Goal: Check status: Check status

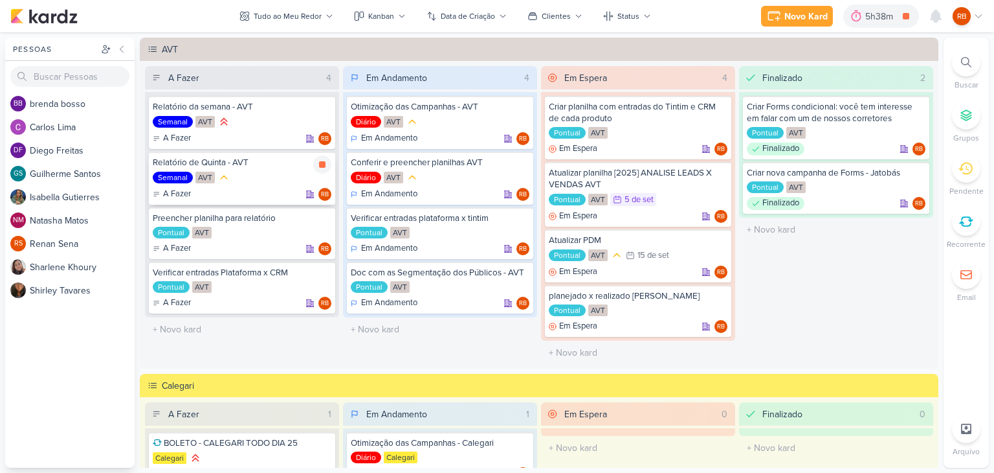
click at [274, 166] on div "Relatório de Quinta - AVT" at bounding box center [242, 163] width 179 height 12
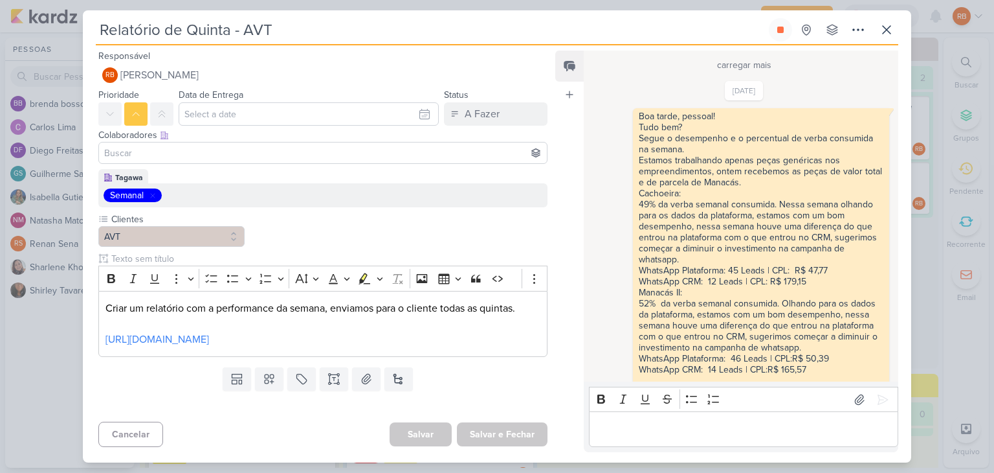
scroll to position [6343, 0]
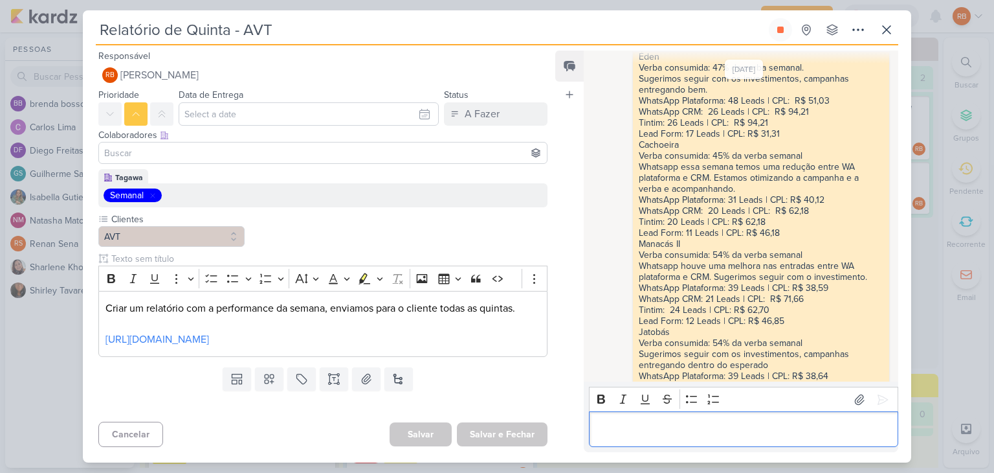
click at [645, 437] on div "Editor editing area: main" at bounding box center [743, 429] width 309 height 36
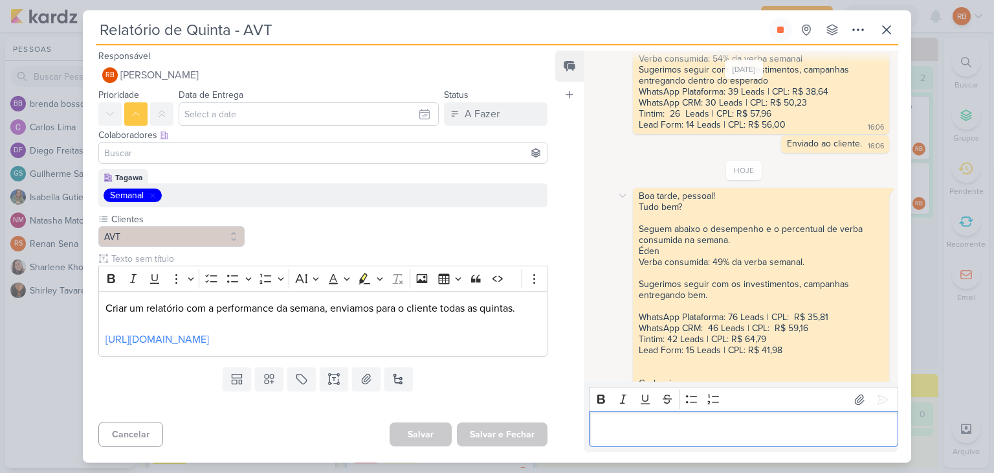
scroll to position [6615, 0]
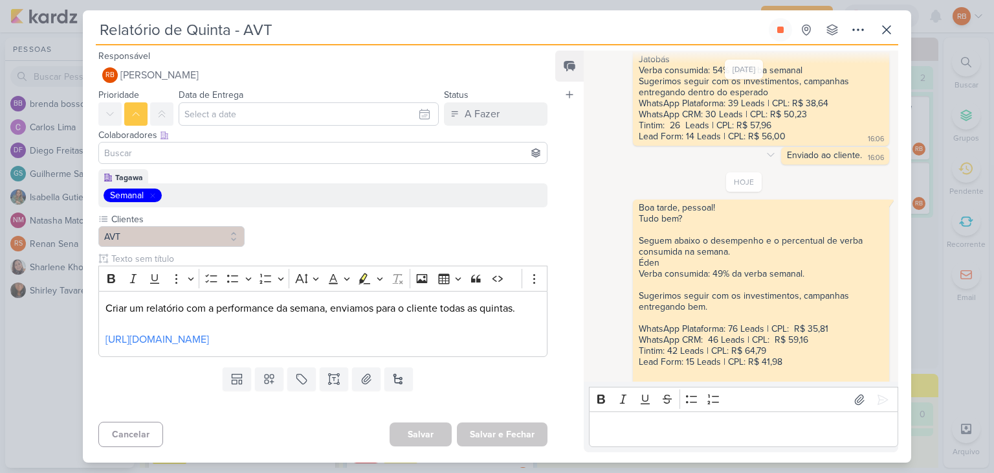
click at [826, 150] on div "Enviado ao cliente." at bounding box center [824, 155] width 75 height 11
copy div "Enviado ao cliente. 16:06"
click at [639, 436] on p "Editor editing area: main" at bounding box center [744, 429] width 296 height 16
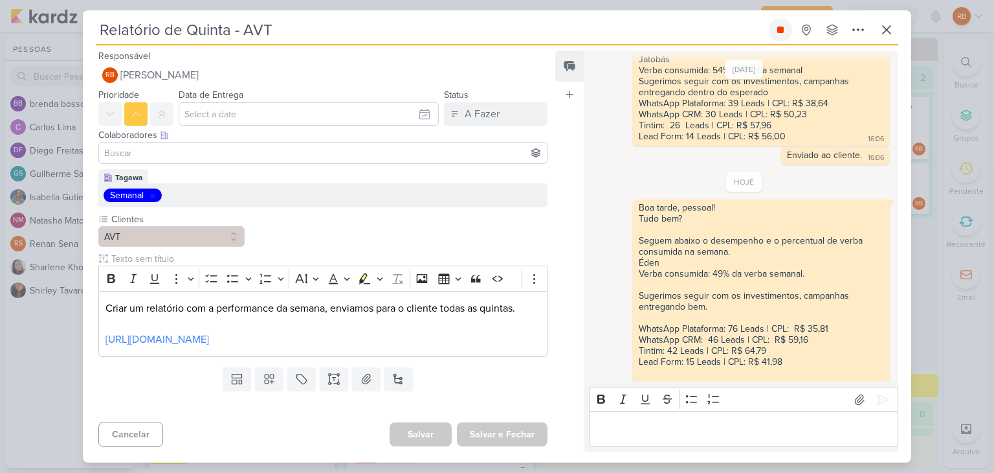
click at [783, 29] on icon at bounding box center [780, 30] width 6 height 6
click at [886, 28] on icon at bounding box center [887, 30] width 8 height 8
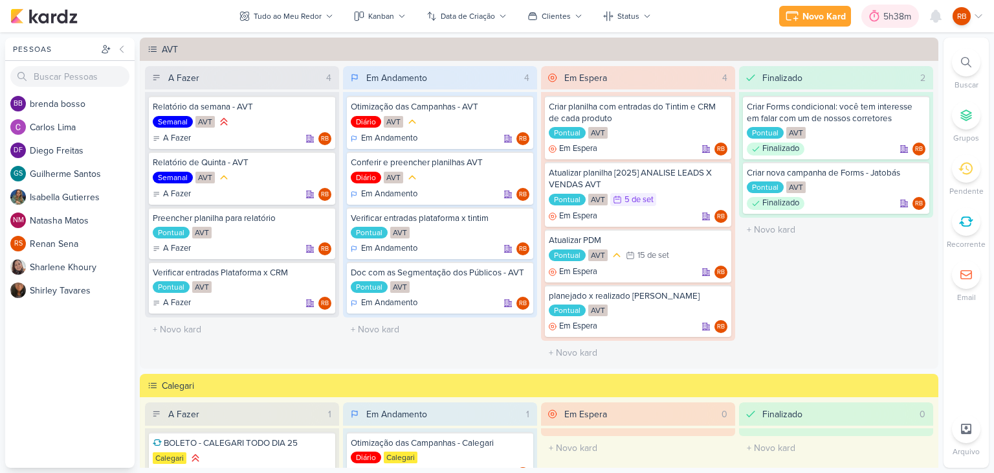
click at [895, 17] on div "5h38m" at bounding box center [900, 17] width 32 height 14
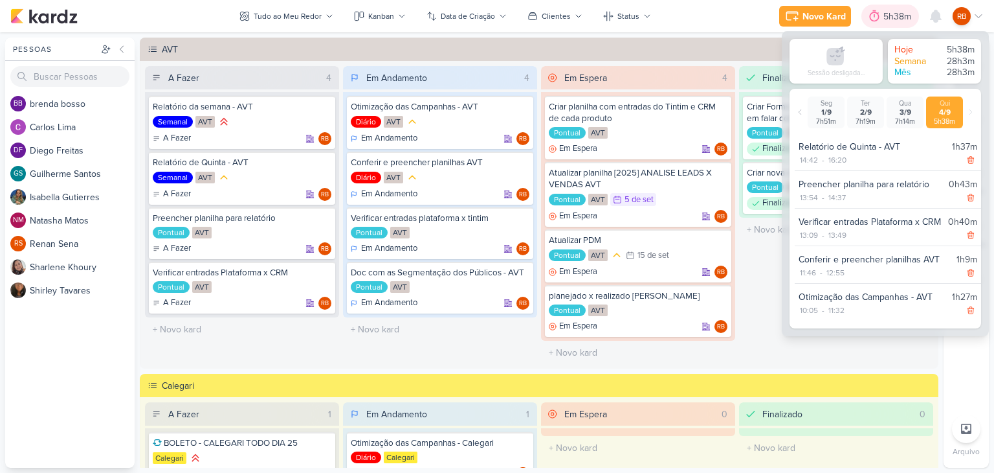
click at [893, 17] on div "5h38m" at bounding box center [900, 17] width 32 height 14
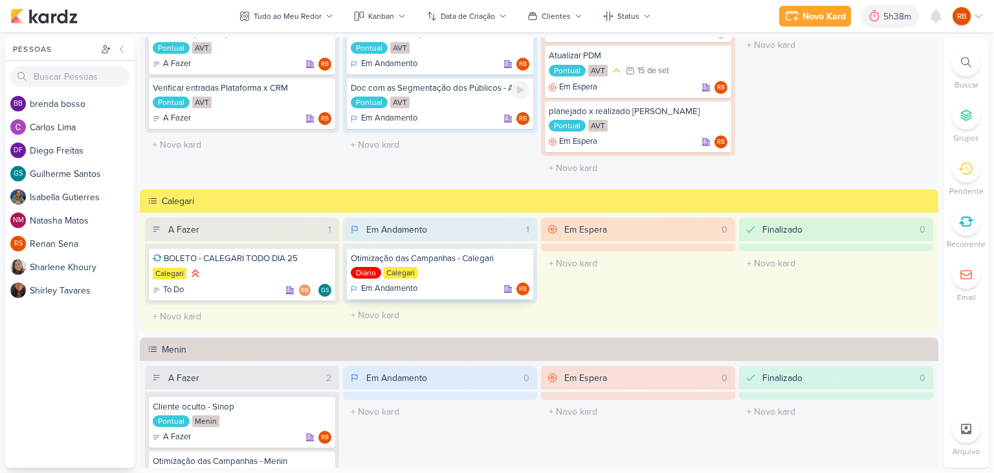
scroll to position [194, 0]
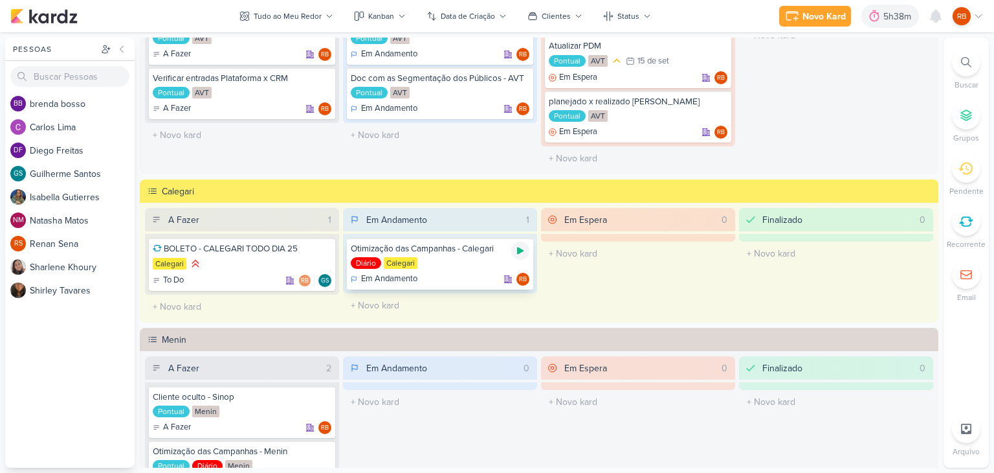
click at [517, 252] on icon at bounding box center [520, 250] width 6 height 7
click at [875, 8] on div "5h38m" at bounding box center [881, 16] width 76 height 23
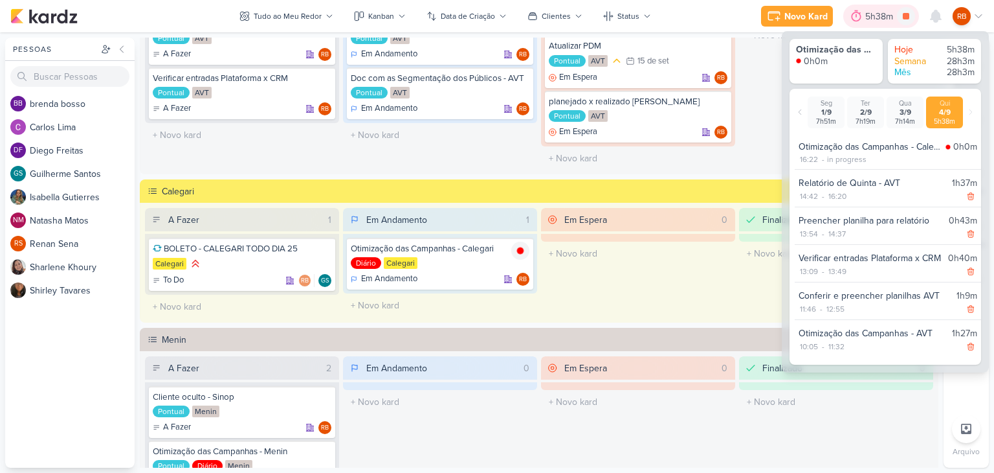
click at [875, 13] on div "5h38m" at bounding box center [882, 17] width 32 height 14
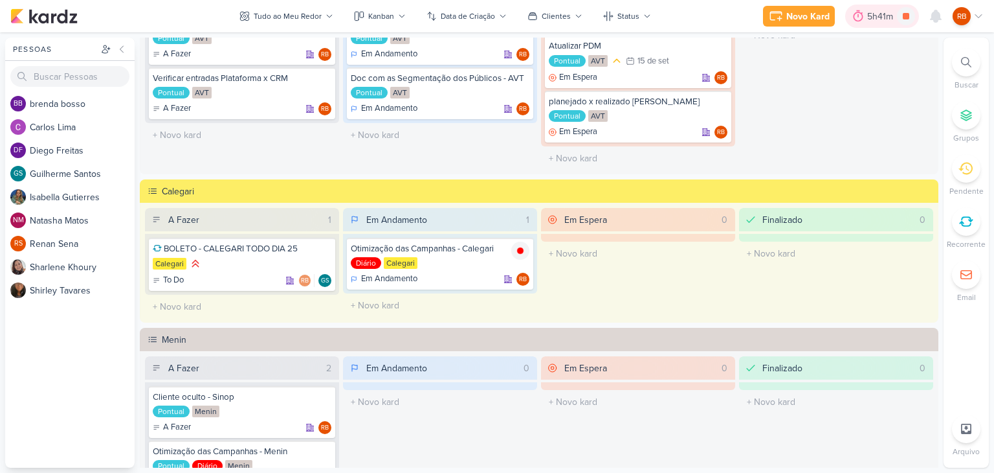
click at [872, 17] on div "5h41m" at bounding box center [882, 17] width 30 height 14
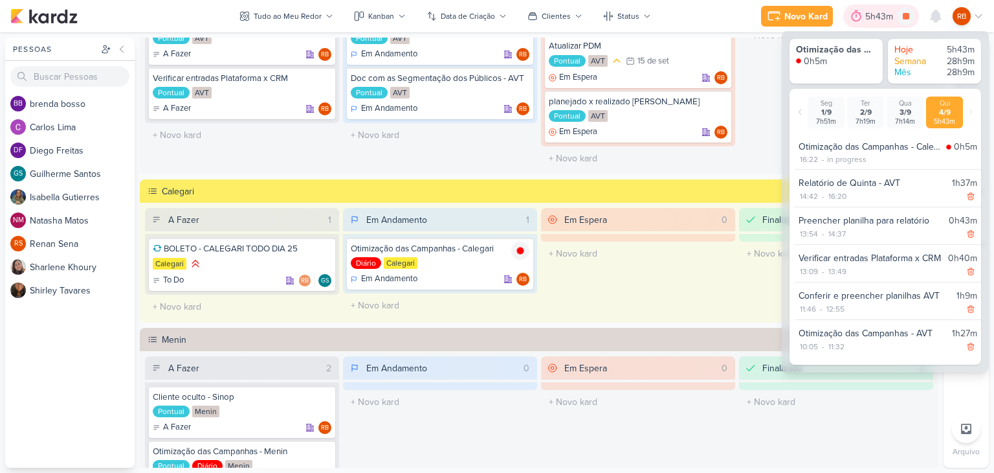
click at [877, 14] on div "5h43m" at bounding box center [882, 17] width 32 height 14
